Goal: Answer question/provide support

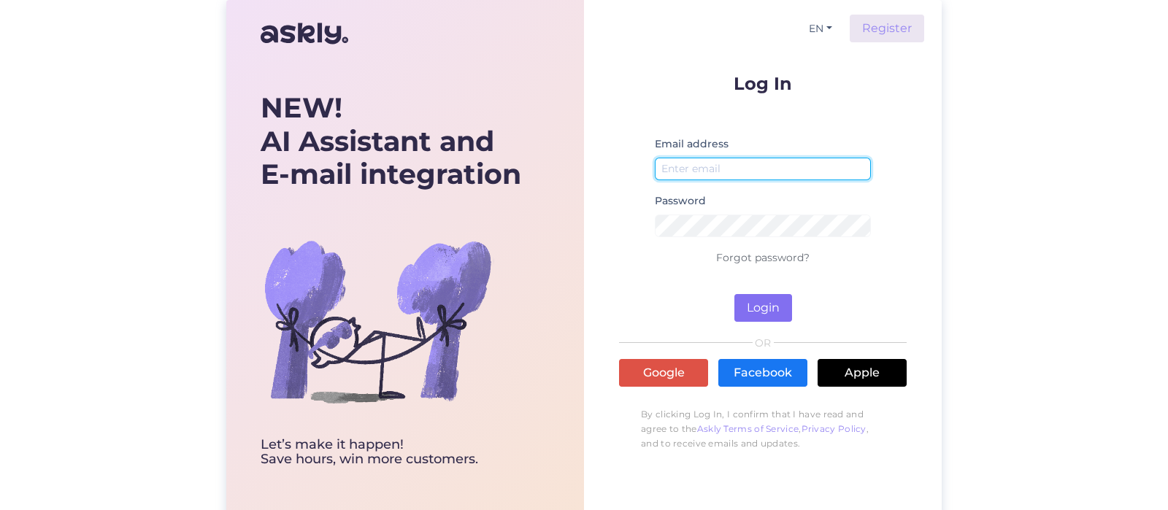
type input "[EMAIL_ADDRESS][DOMAIN_NAME]"
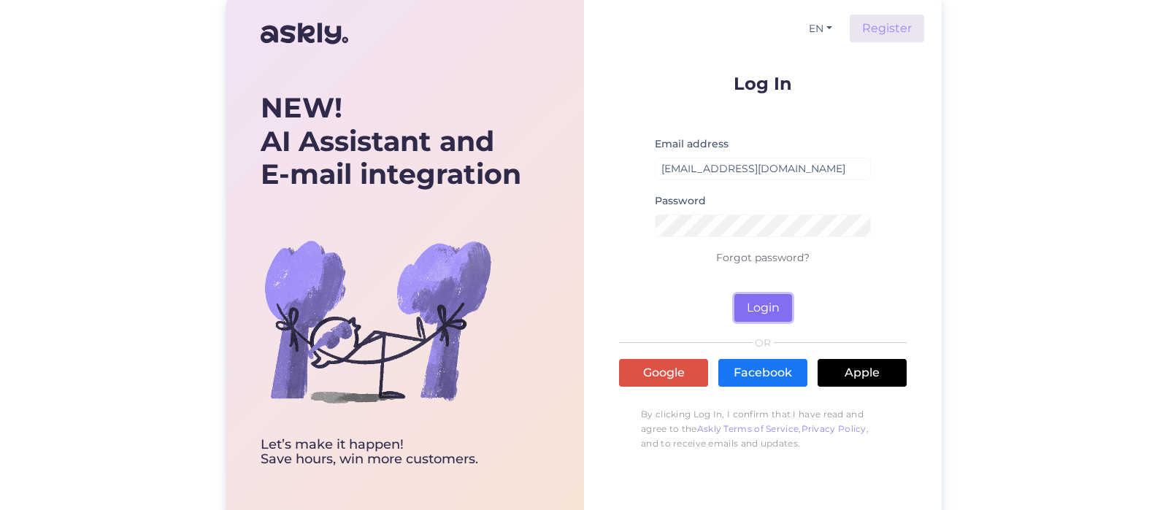
click at [757, 304] on button "Login" at bounding box center [763, 308] width 58 height 28
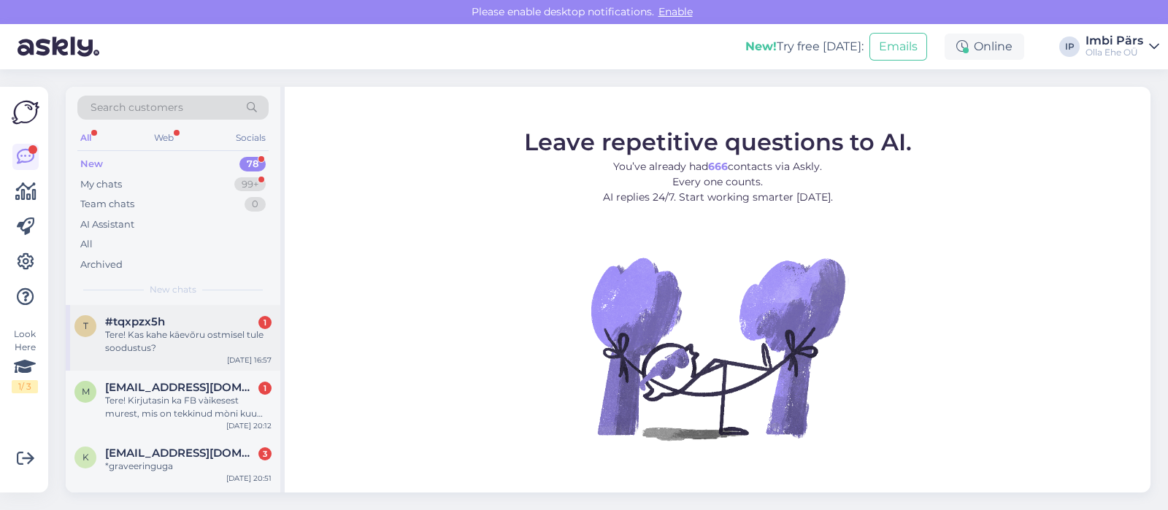
click at [175, 342] on div "Tere! Kas kahe käevõru ostmisel tule soodustus?" at bounding box center [188, 342] width 166 height 26
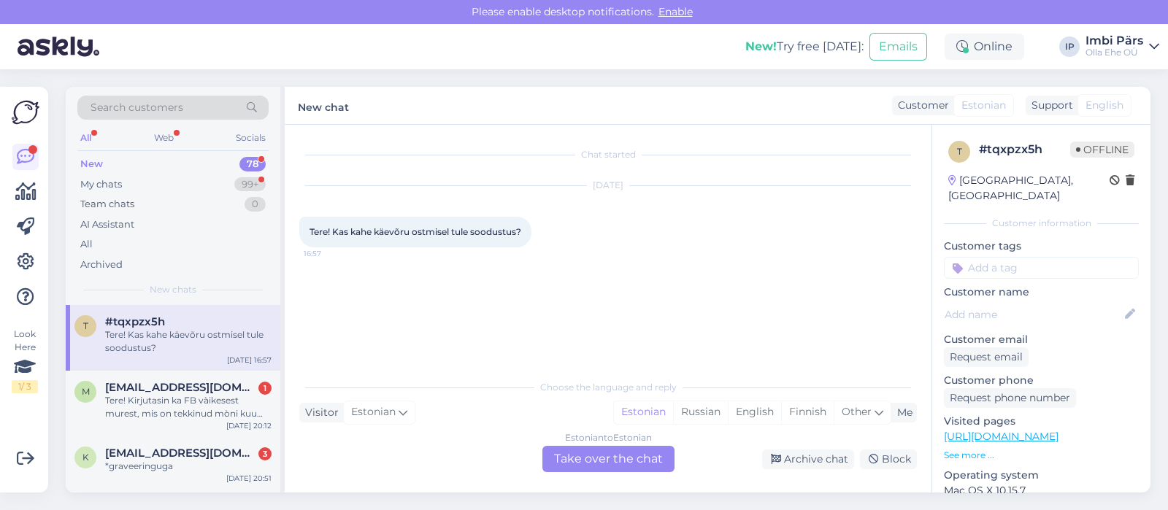
click at [594, 459] on div "Estonian to Estonian Take over the chat" at bounding box center [608, 459] width 132 height 26
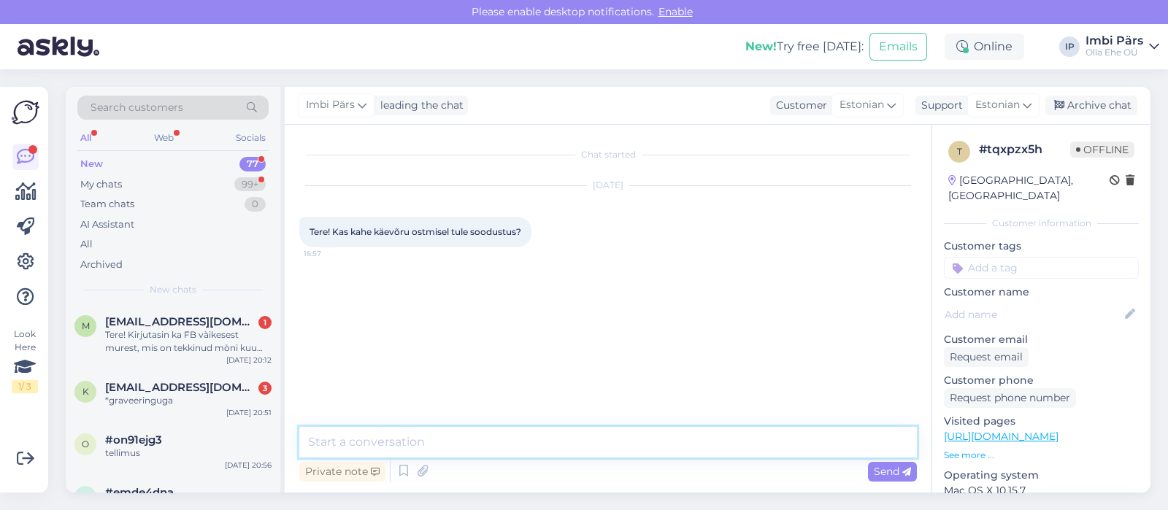
click at [332, 443] on textarea at bounding box center [608, 442] width 618 height 31
click at [456, 442] on textarea "Tere! Kahe toote ostmisel soodustus -20%, see tuleb automaatselt [PERSON_NAME]." at bounding box center [608, 442] width 618 height 31
type textarea "Tere! Kahe toote ostmisel meie e-poes on automaatne soodustus -20%, see tuleb a…"
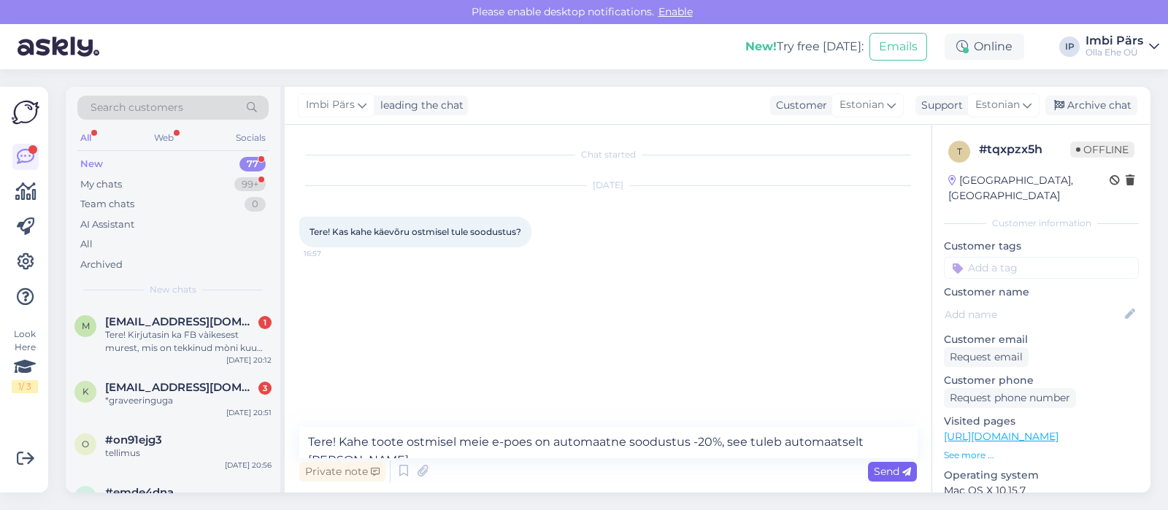
click at [883, 475] on span "Send" at bounding box center [892, 471] width 37 height 13
